Goal: Information Seeking & Learning: Learn about a topic

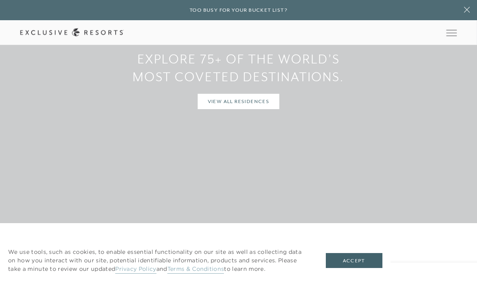
scroll to position [1000, 0]
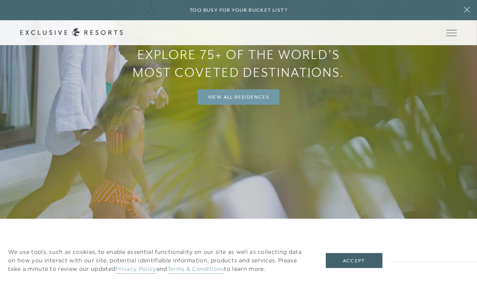
click at [240, 105] on link "View All Residences" at bounding box center [238, 96] width 82 height 15
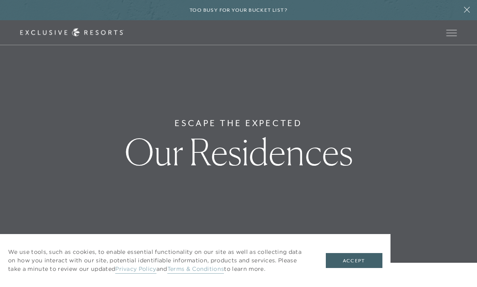
click at [351, 268] on button "Accept" at bounding box center [354, 260] width 57 height 15
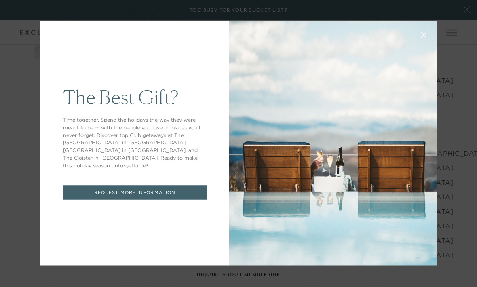
scroll to position [898, 0]
click at [426, 38] on icon at bounding box center [423, 35] width 5 height 5
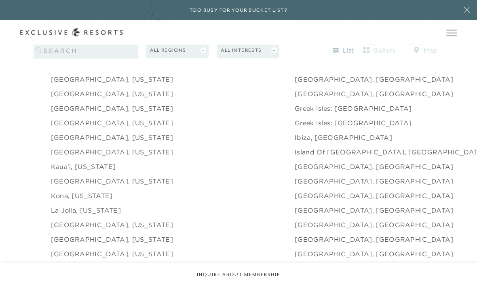
click at [114, 113] on link "[GEOGRAPHIC_DATA], [US_STATE]" at bounding box center [112, 108] width 122 height 10
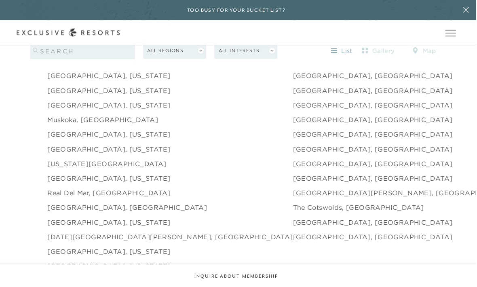
scroll to position [1107, 0]
click at [93, 108] on link "[GEOGRAPHIC_DATA], [US_STATE]" at bounding box center [112, 104] width 122 height 10
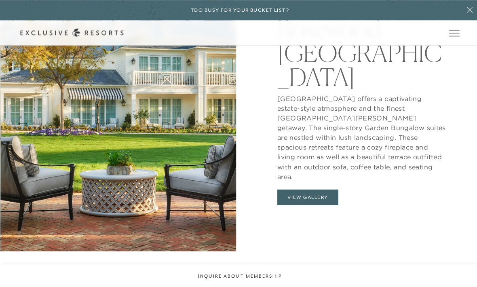
scroll to position [751, 0]
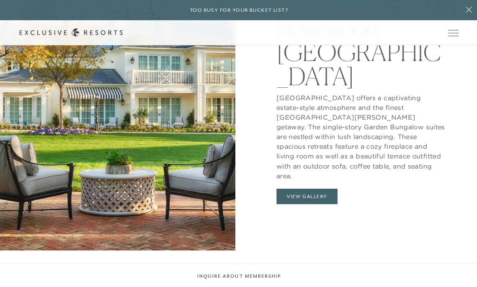
click at [319, 203] on button "View Gallery" at bounding box center [305, 194] width 61 height 15
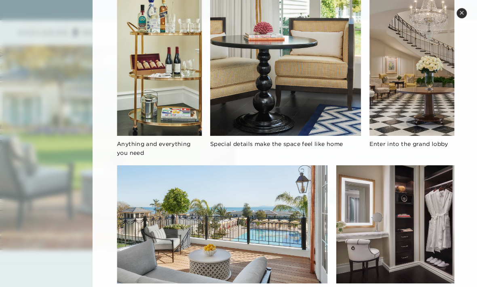
scroll to position [422, 0]
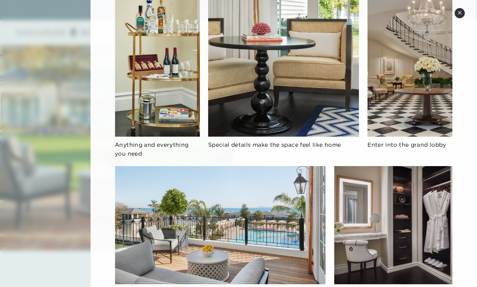
click at [457, 17] on button "Close quickview" at bounding box center [459, 13] width 10 height 10
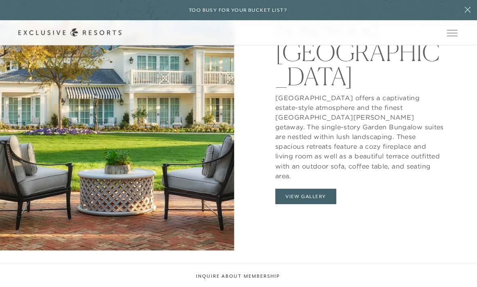
click at [464, 12] on icon at bounding box center [467, 10] width 6 height 6
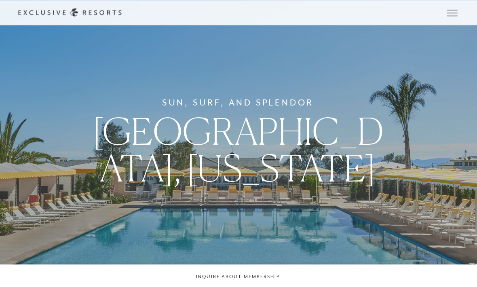
scroll to position [0, 0]
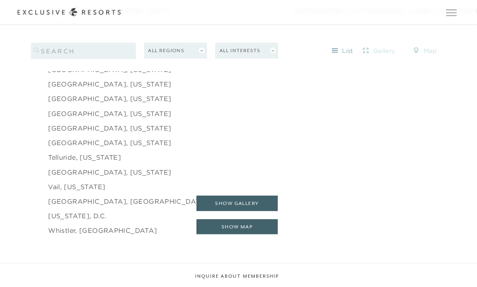
scroll to position [1289, 0]
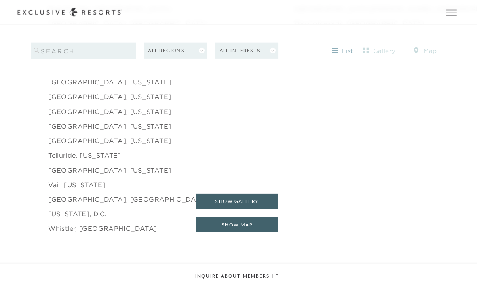
click at [95, 174] on link "[GEOGRAPHIC_DATA], [US_STATE]" at bounding box center [112, 169] width 122 height 10
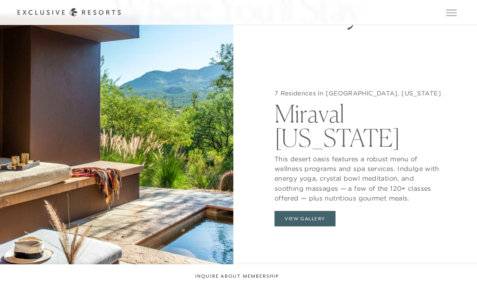
scroll to position [660, 0]
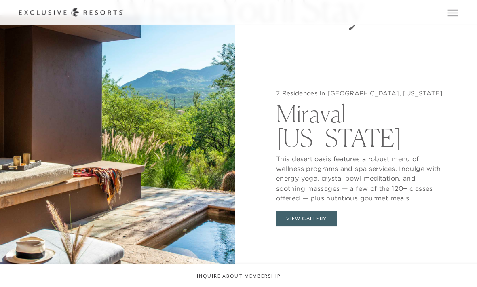
click at [307, 225] on button "View Gallery" at bounding box center [305, 217] width 61 height 15
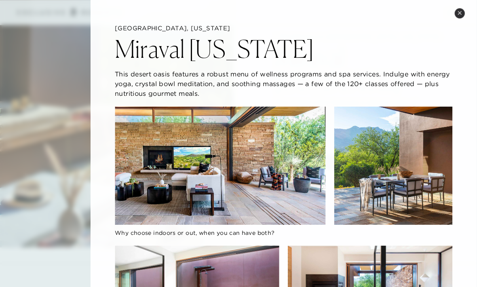
scroll to position [716, 0]
click at [458, 15] on icon at bounding box center [459, 13] width 4 height 4
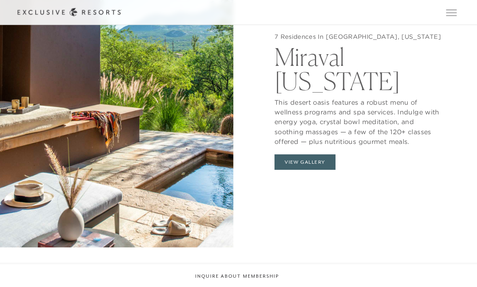
click at [311, 169] on button "View Gallery" at bounding box center [305, 160] width 61 height 15
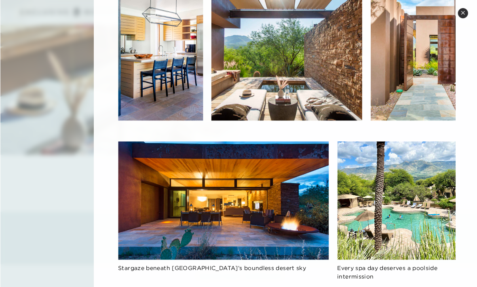
scroll to position [809, 0]
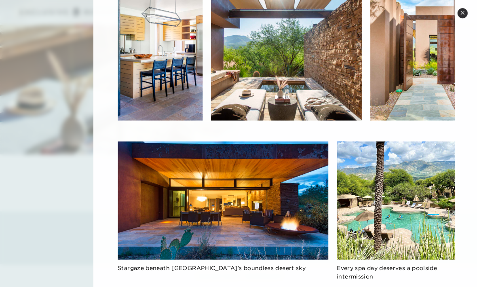
click at [289, 236] on img at bounding box center [221, 200] width 209 height 118
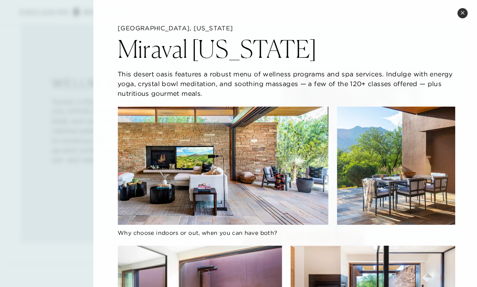
scroll to position [300, 0]
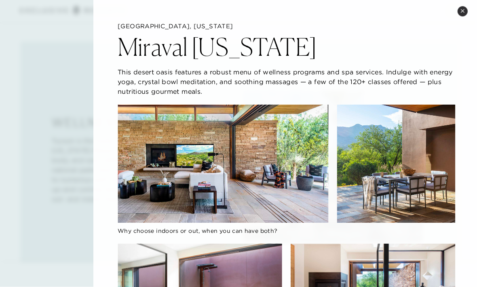
click at [460, 11] on icon at bounding box center [459, 12] width 3 height 3
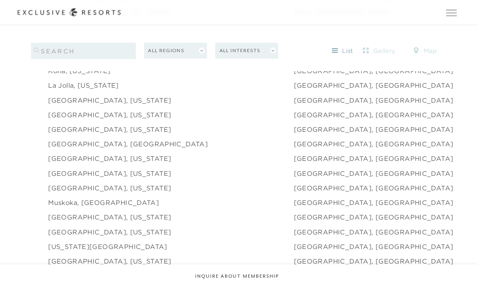
scroll to position [1023, 0]
click at [88, 206] on link "Muskoka, [GEOGRAPHIC_DATA]" at bounding box center [106, 202] width 110 height 10
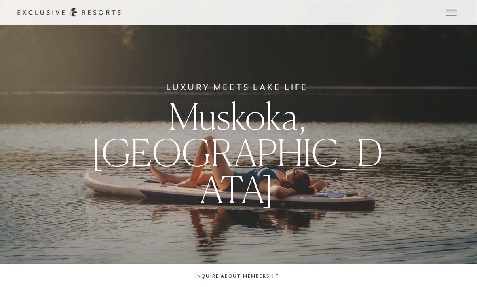
scroll to position [1023, 0]
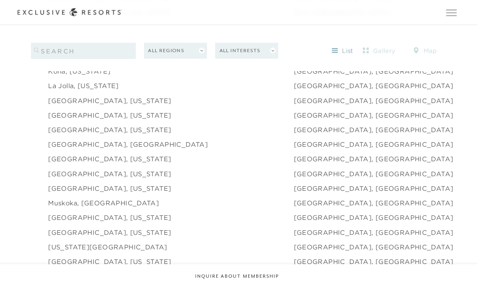
click at [294, 177] on link "[GEOGRAPHIC_DATA], [GEOGRAPHIC_DATA]" at bounding box center [373, 173] width 159 height 10
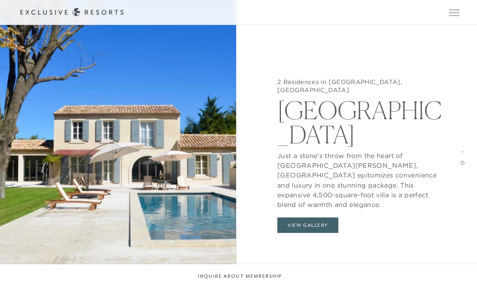
scroll to position [1186, 0]
click at [326, 216] on button "View Gallery" at bounding box center [305, 223] width 61 height 15
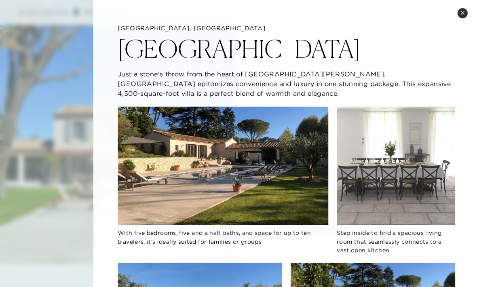
scroll to position [0, 0]
click at [462, 15] on button "Close quickview" at bounding box center [459, 13] width 10 height 10
